Goal: Communication & Community: Answer question/provide support

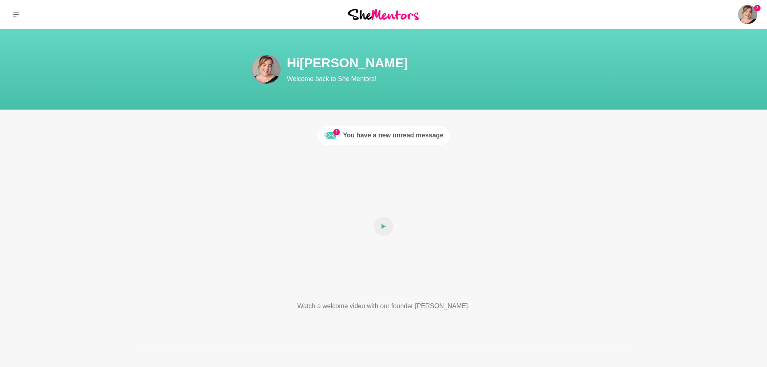
click at [421, 136] on div "You have a new unread message" at bounding box center [393, 135] width 101 height 10
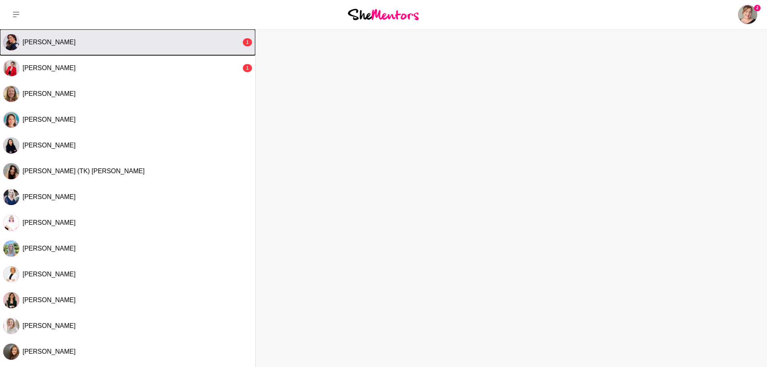
click at [154, 46] on div "[PERSON_NAME]" at bounding box center [132, 42] width 219 height 8
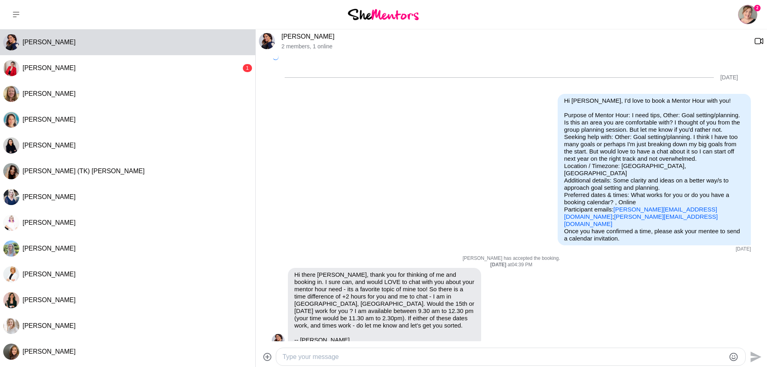
scroll to position [433, 0]
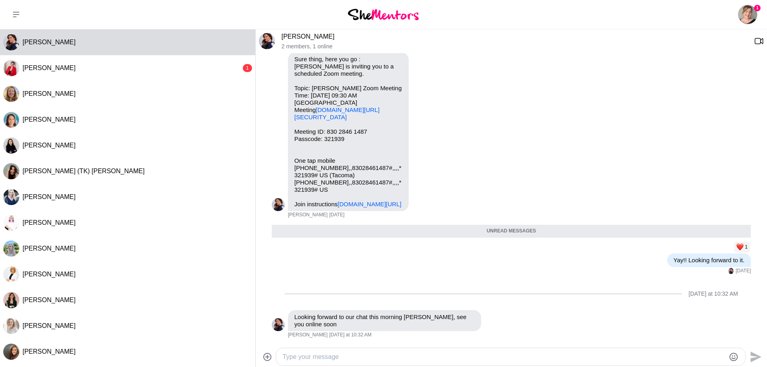
click at [480, 346] on div "Send" at bounding box center [511, 356] width 511 height 21
click at [352, 358] on textarea "Type your message" at bounding box center [503, 357] width 442 height 10
type textarea "Awesome. See you soon."
click at [756, 357] on icon "Send" at bounding box center [755, 356] width 11 height 11
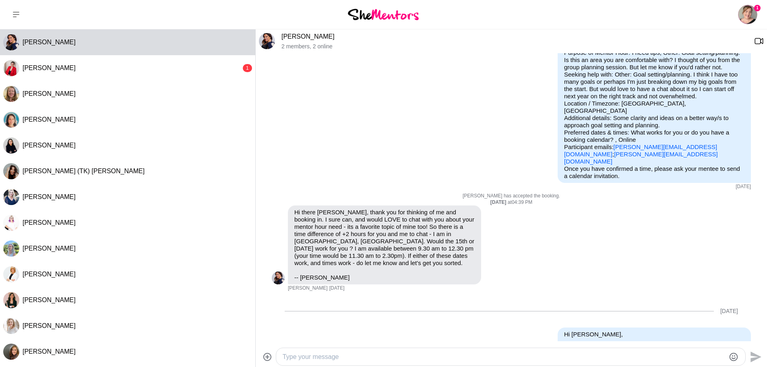
scroll to position [95, 0]
